Goal: Find specific page/section: Find specific page/section

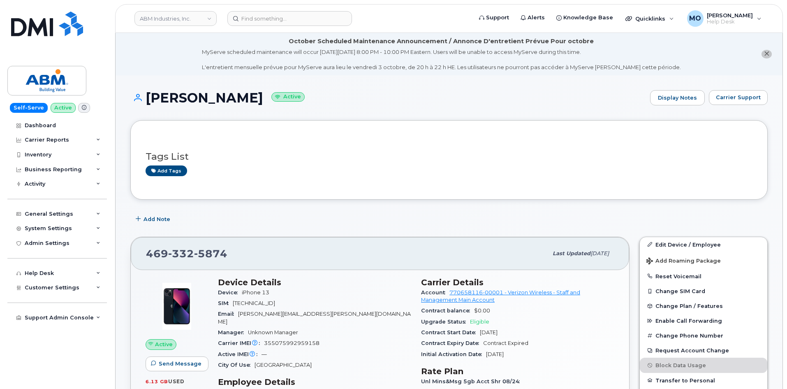
scroll to position [247, 0]
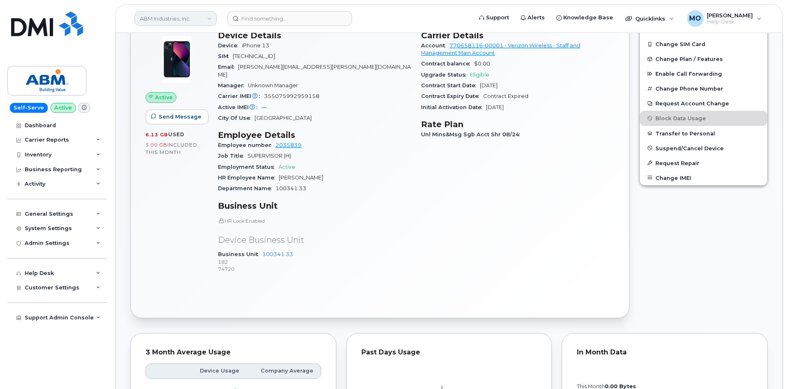
click at [200, 27] on header "ABM Industries, Inc. Support Alerts Knowledge Base Quicklinks Suspend / Cancel …" at bounding box center [449, 18] width 668 height 29
click at [198, 21] on link "ABM Industries, Inc." at bounding box center [175, 18] width 82 height 15
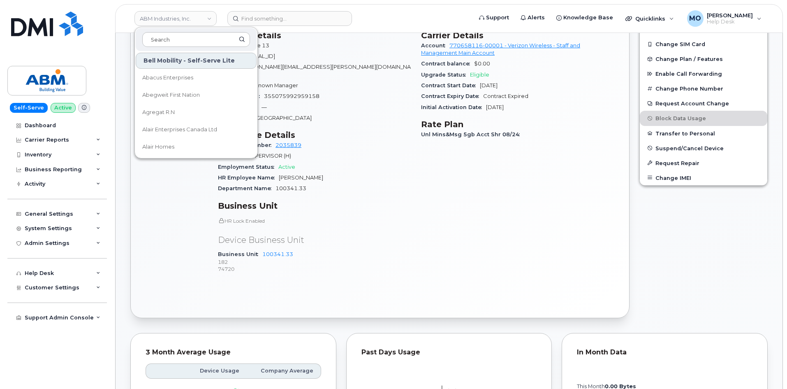
click at [296, 27] on header "ABM Industries, Inc. Bell Mobility - Self-Serve Lite Abacus Enterprises Abegwei…" at bounding box center [449, 18] width 668 height 29
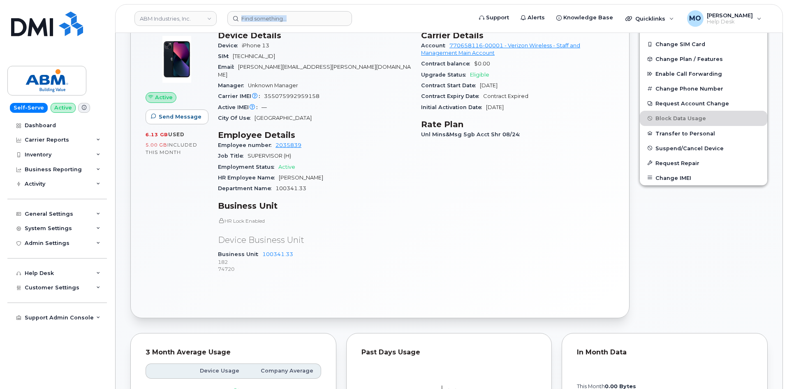
click at [296, 26] on header "ABM Industries, Inc. Bell Mobility - Self-Serve Lite Abacus Enterprises Abegwei…" at bounding box center [449, 18] width 668 height 29
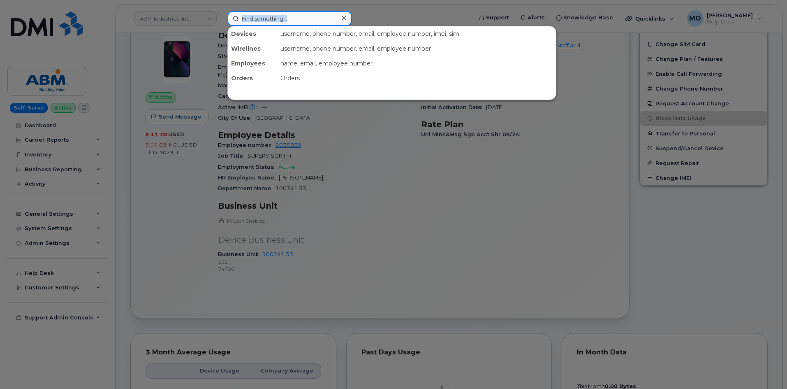
click at [295, 23] on input at bounding box center [289, 18] width 125 height 15
paste input "[PHONE_NUMBER]"
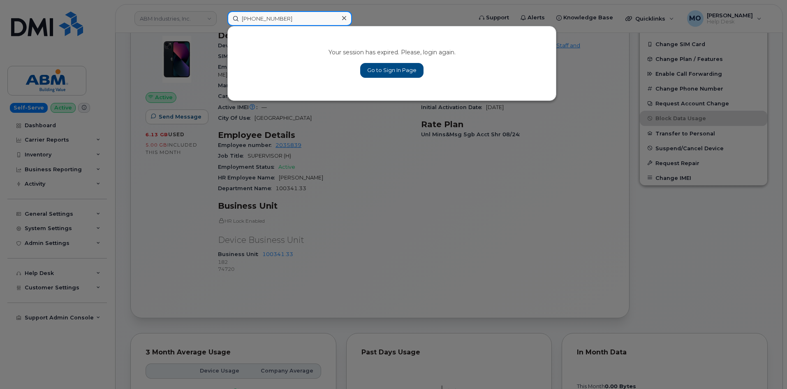
type input "[PHONE_NUMBER]"
click at [387, 67] on link "Go to Sign In Page" at bounding box center [391, 70] width 63 height 15
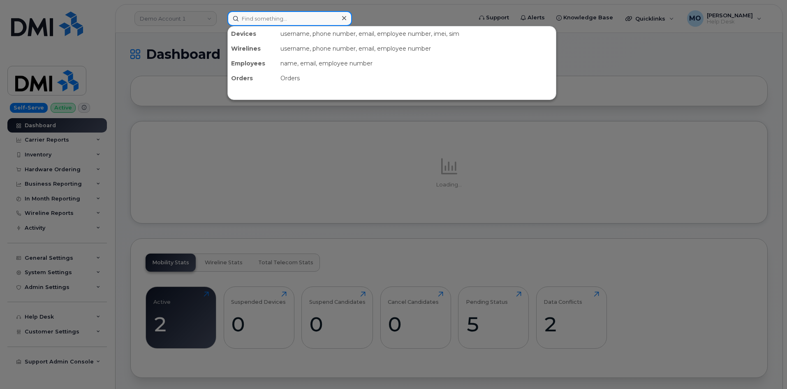
click at [278, 14] on input at bounding box center [289, 18] width 125 height 15
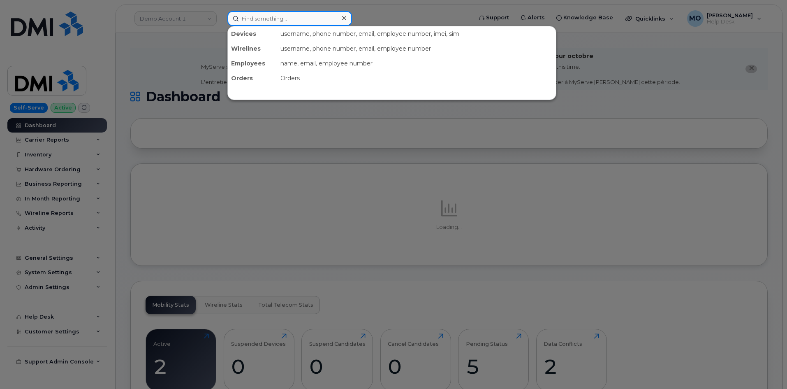
paste input "[PHONE_NUMBER]"
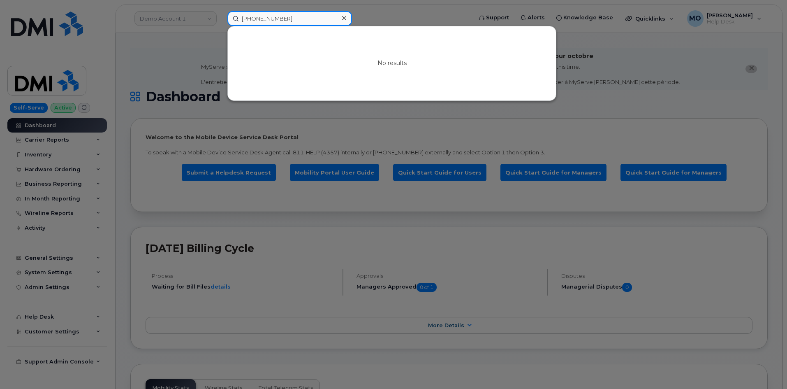
type input "[PHONE_NUMBER]"
